Goal: Transaction & Acquisition: Download file/media

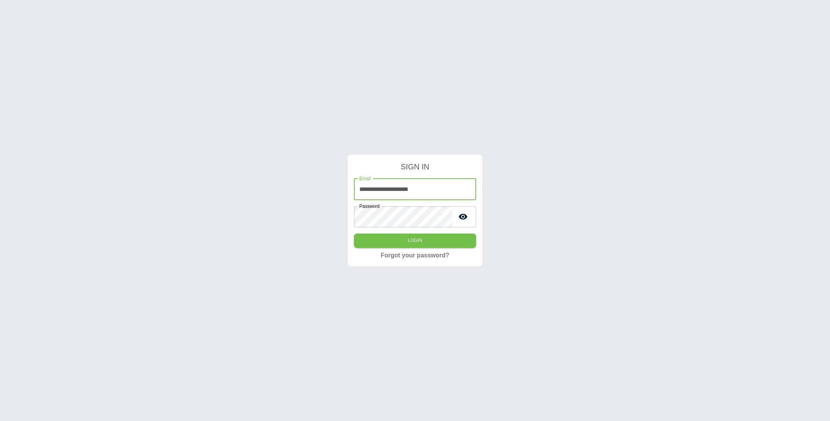
click at [426, 197] on input "**********" at bounding box center [415, 190] width 122 height 22
type input "**********"
click at [354, 234] on button "Login" at bounding box center [415, 241] width 122 height 14
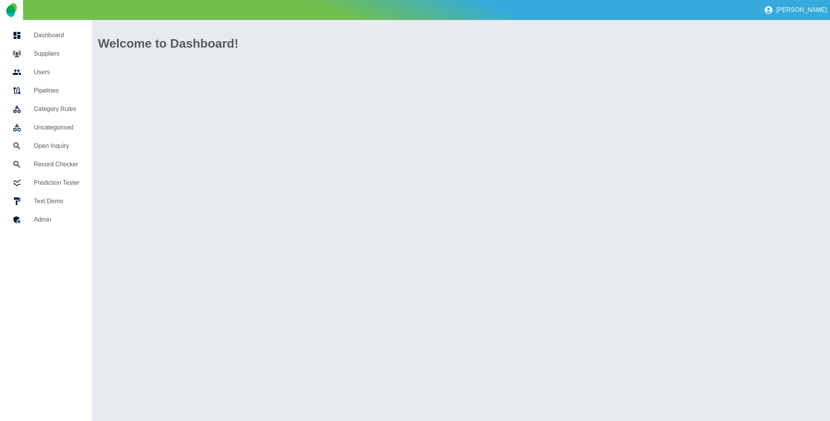
click at [51, 48] on link "Suppliers" at bounding box center [46, 54] width 80 height 18
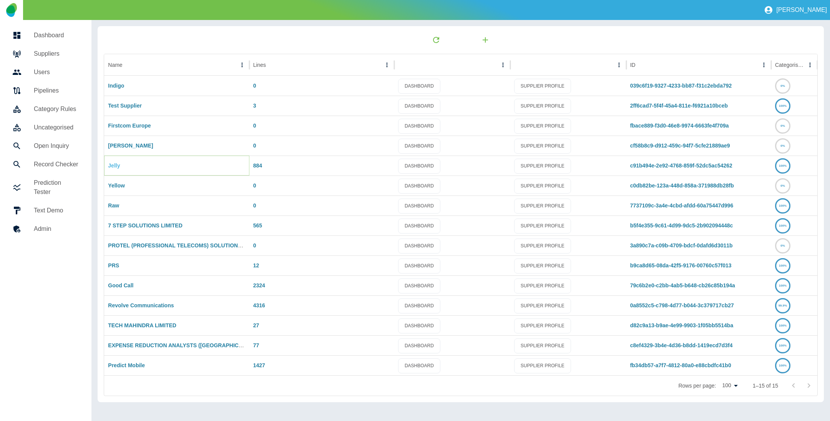
click at [119, 165] on link "Jelly" at bounding box center [114, 165] width 12 height 6
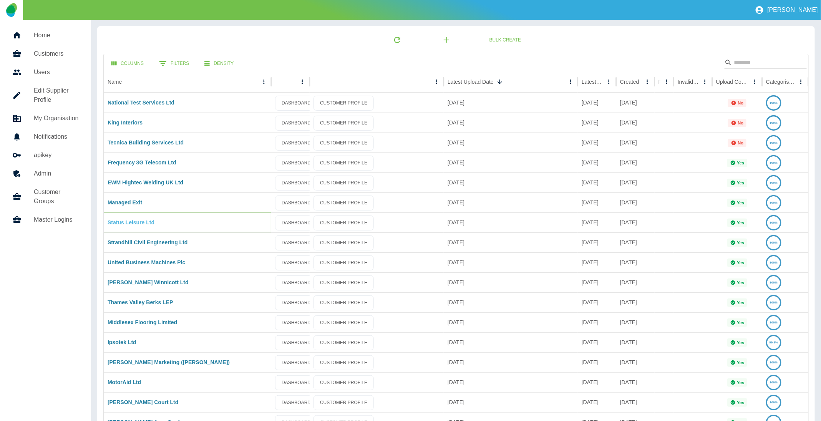
click at [146, 221] on link "Status Leisure Ltd" at bounding box center [131, 222] width 47 height 6
drag, startPoint x: 121, startPoint y: 181, endPoint x: 118, endPoint y: 179, distance: 4.0
click at [138, 239] on link "Strandhill Civil Engineering Ltd" at bounding box center [148, 242] width 80 height 6
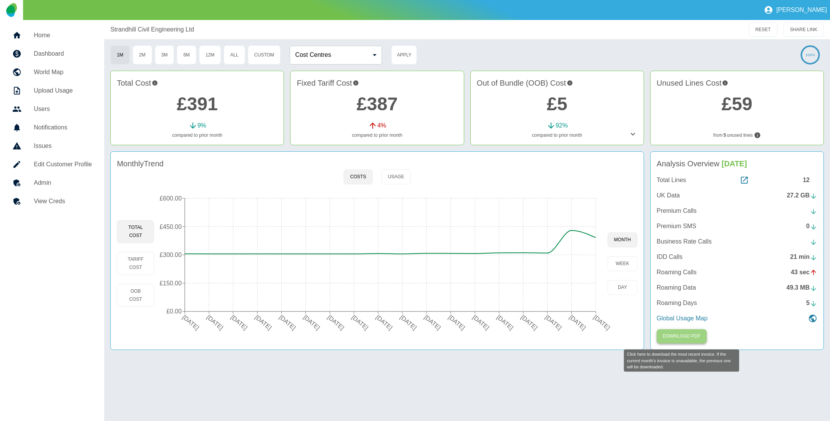
click at [696, 331] on button "Download PDF" at bounding box center [681, 336] width 50 height 14
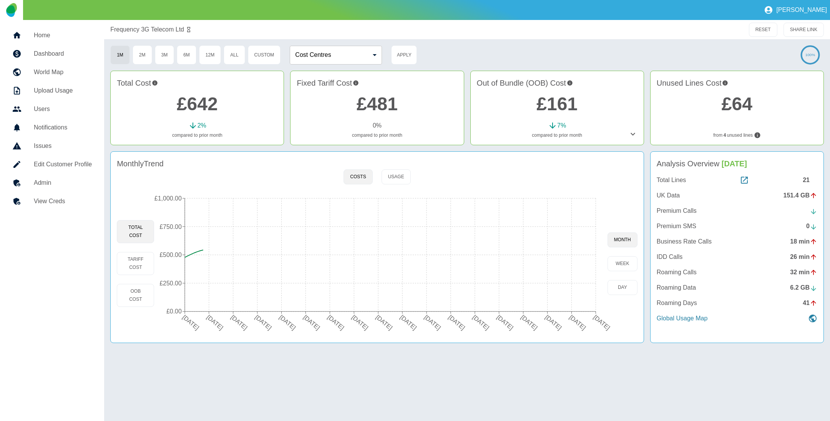
click at [633, 135] on icon at bounding box center [632, 134] width 5 height 3
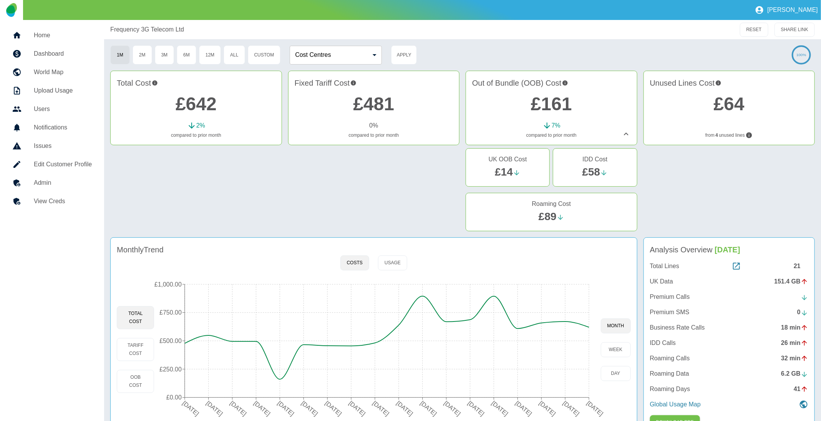
click at [628, 138] on icon at bounding box center [625, 133] width 9 height 9
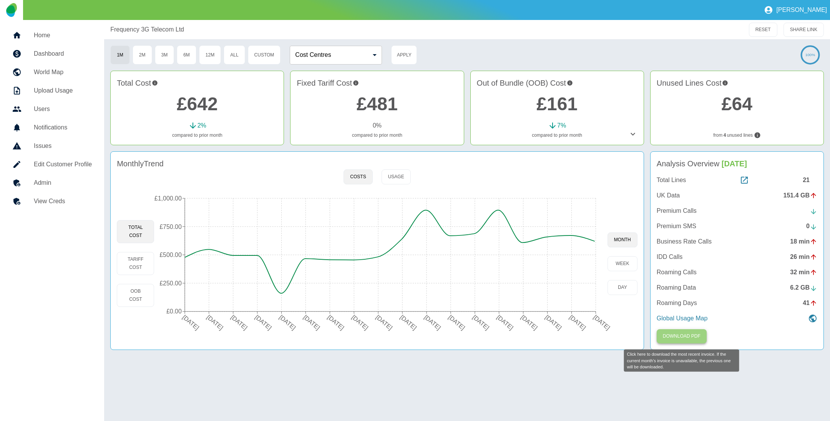
click at [697, 339] on button "Download PDF" at bounding box center [681, 336] width 50 height 14
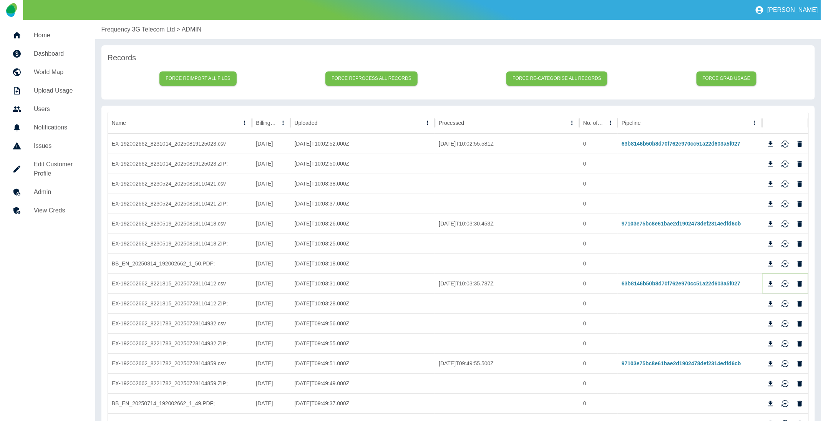
click at [771, 284] on icon "Download" at bounding box center [770, 283] width 5 height 5
click at [769, 224] on icon "Download" at bounding box center [771, 224] width 8 height 8
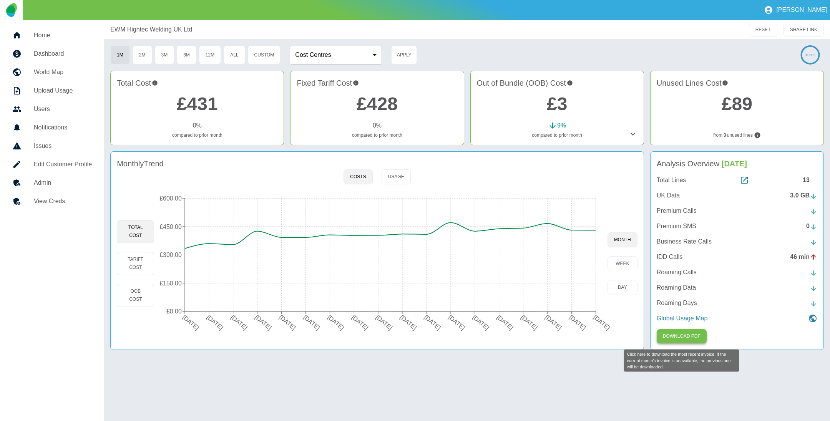
click at [683, 336] on button "Download PDF" at bounding box center [681, 336] width 50 height 14
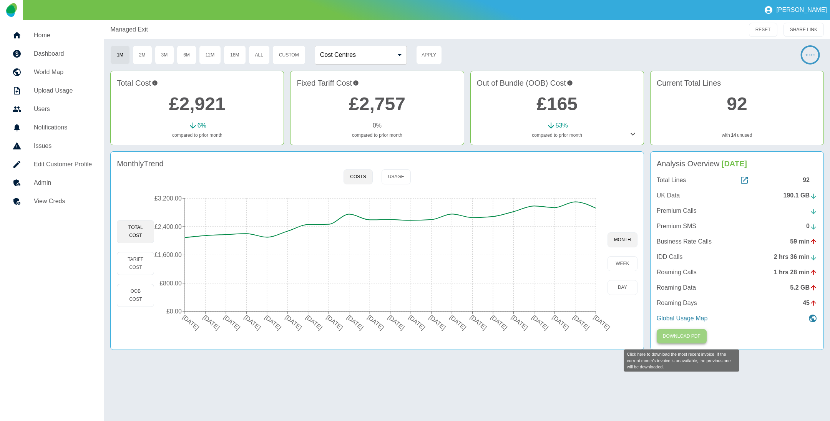
click at [701, 341] on button "Download PDF" at bounding box center [681, 336] width 50 height 14
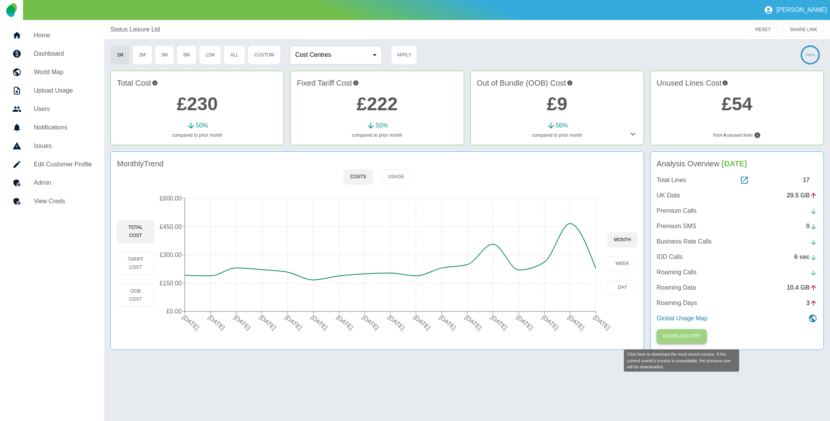
click at [661, 334] on button "Download PDF" at bounding box center [681, 336] width 50 height 14
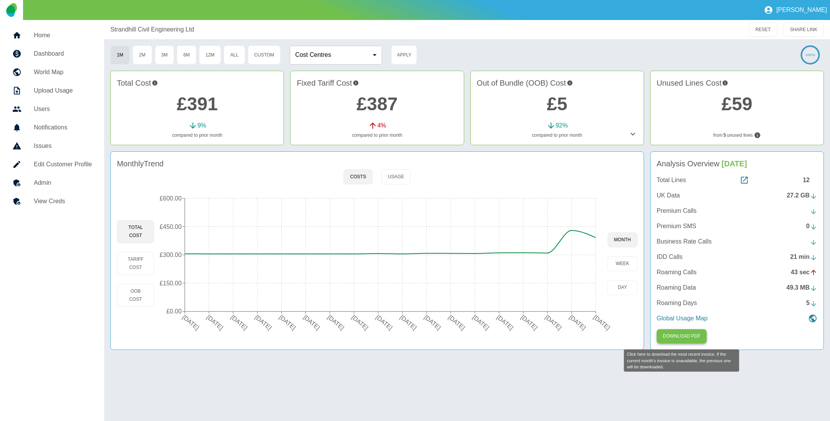
click at [691, 334] on button "Download PDF" at bounding box center [681, 336] width 50 height 14
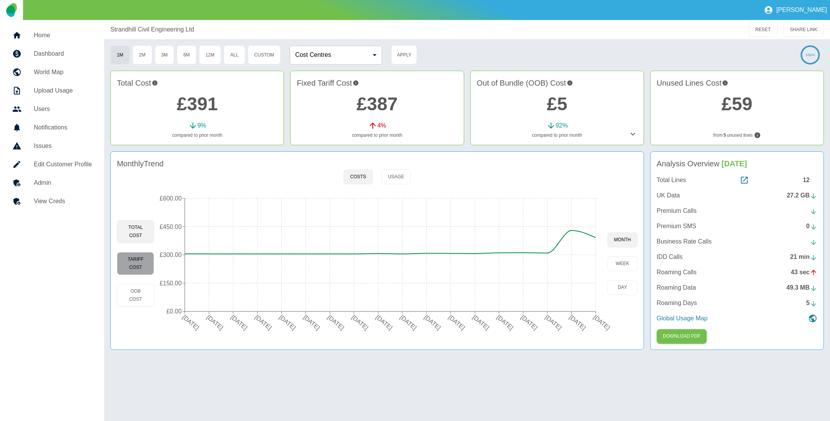
click at [134, 270] on button "Tariff Cost" at bounding box center [135, 263] width 37 height 23
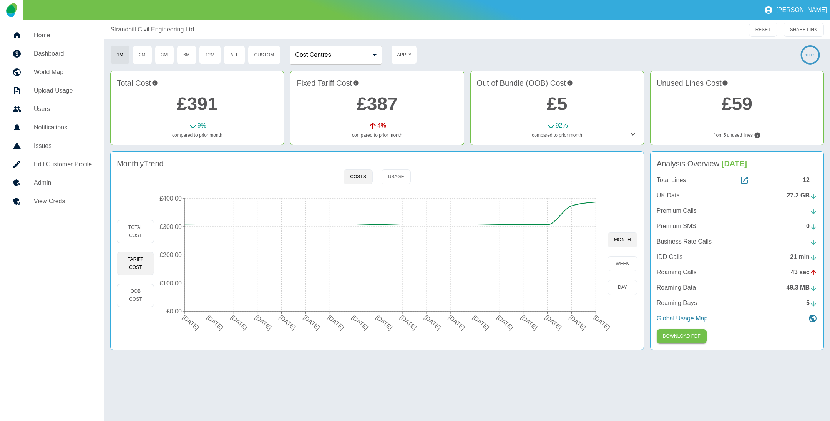
click at [446, 383] on div "Strandhill Civil Engineering Ltd RESET SHARE LINK 1M 2M 3M 6M 12M All Custom Co…" at bounding box center [467, 220] width 726 height 401
click at [32, 188] on link "Admin" at bounding box center [52, 183] width 92 height 18
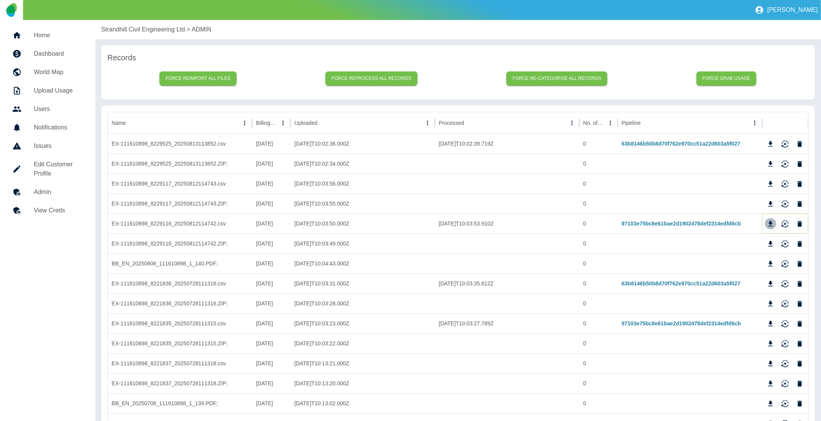
click at [771, 221] on icon "Download" at bounding box center [770, 223] width 5 height 5
click at [172, 27] on p "Strandhill Civil Engineering Ltd" at bounding box center [143, 29] width 84 height 9
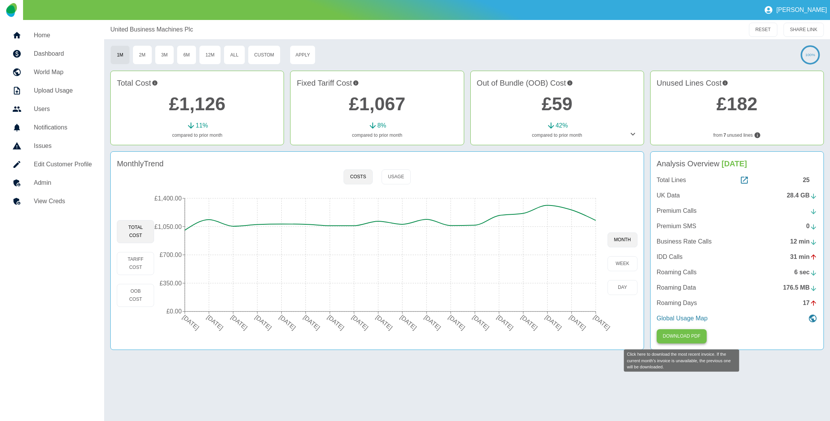
click at [679, 339] on button "Download PDF" at bounding box center [681, 336] width 50 height 14
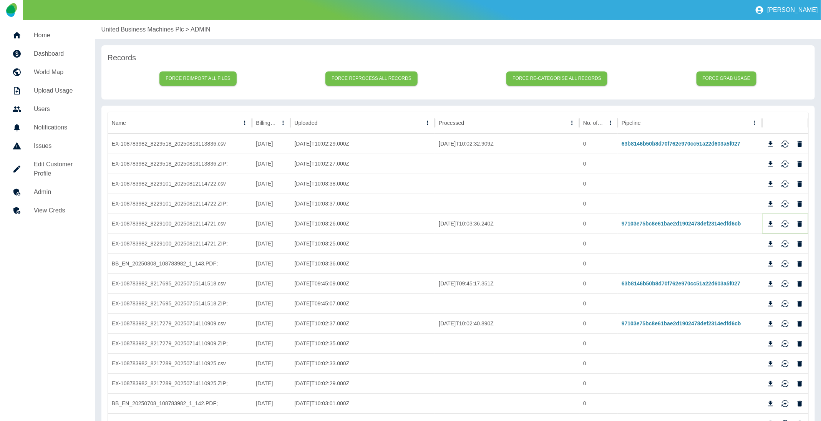
click at [772, 222] on icon "Download" at bounding box center [771, 224] width 8 height 8
click at [163, 28] on p "United Business Machines Plc" at bounding box center [142, 29] width 83 height 9
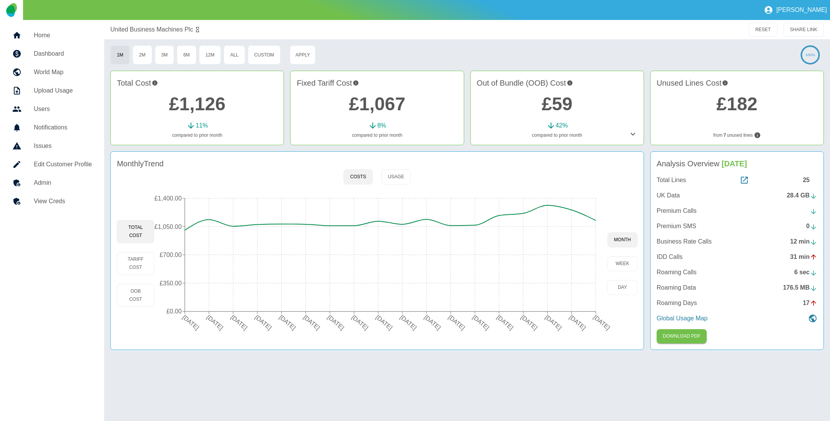
click at [480, 378] on div "United Business Machines Plc RESET SHARE LINK 1M 2M 3M 6M 12M All Custom Apply …" at bounding box center [467, 220] width 726 height 401
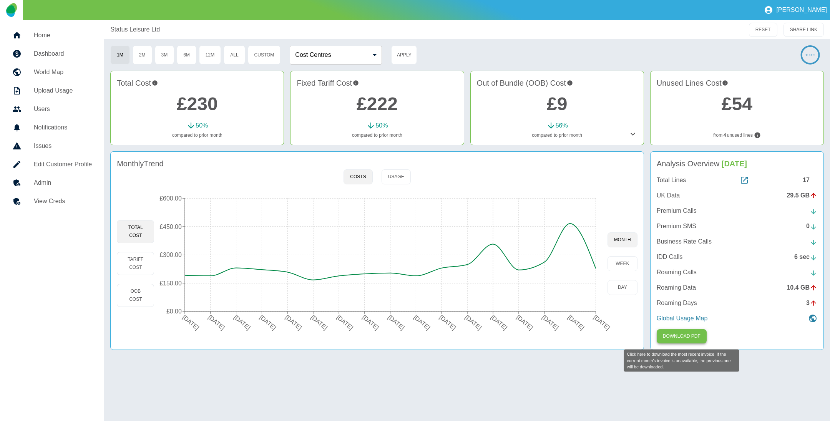
click at [689, 335] on button "Download PDF" at bounding box center [681, 336] width 50 height 14
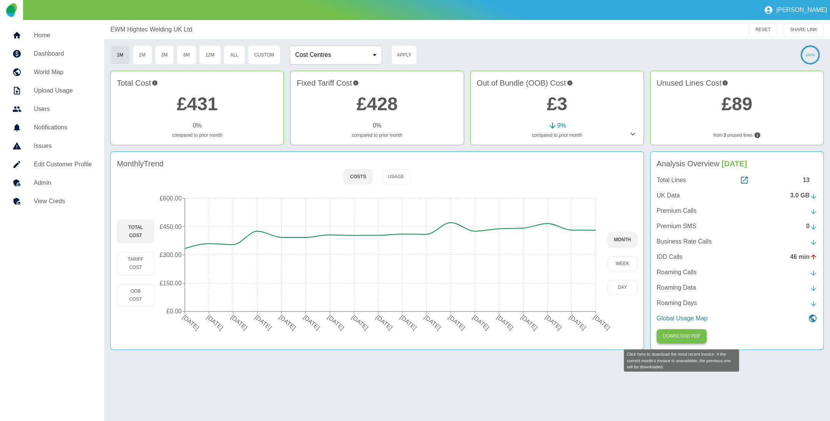
click at [693, 337] on button "Download PDF" at bounding box center [681, 336] width 50 height 14
